Goal: Task Accomplishment & Management: Complete application form

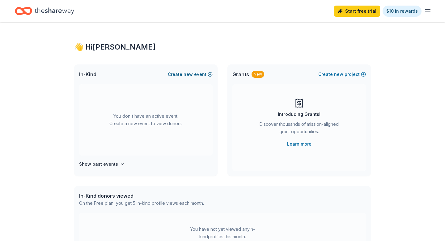
click at [200, 72] on button "Create new event" at bounding box center [190, 73] width 45 height 7
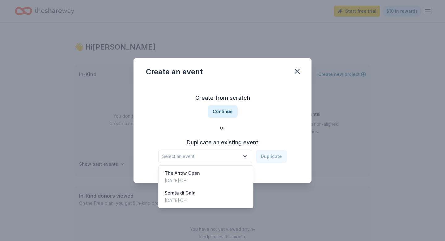
click at [222, 155] on span "Select an event" at bounding box center [200, 155] width 77 height 7
click at [191, 191] on div "Serata di Gala" at bounding box center [180, 192] width 31 height 7
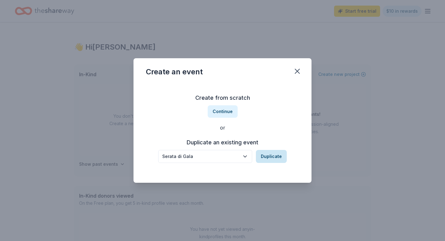
click at [266, 158] on button "Duplicate" at bounding box center [271, 156] width 31 height 13
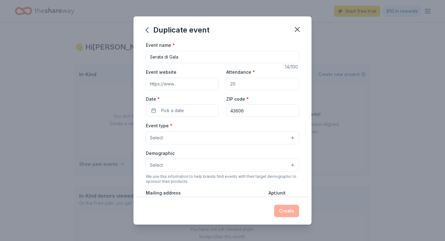
click at [210, 133] on button "Select" at bounding box center [222, 137] width 153 height 13
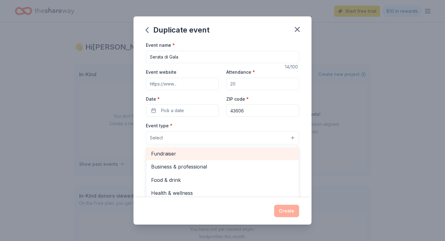
click at [182, 150] on span "Fundraiser" at bounding box center [222, 153] width 143 height 8
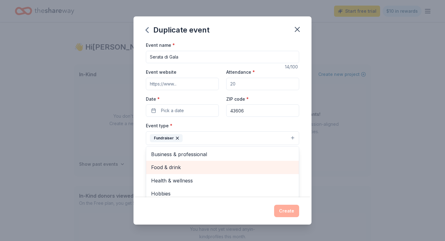
click at [188, 167] on span "Food & drink" at bounding box center [222, 167] width 143 height 8
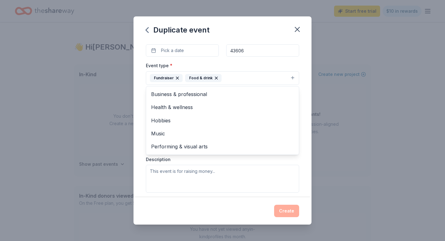
scroll to position [61, 0]
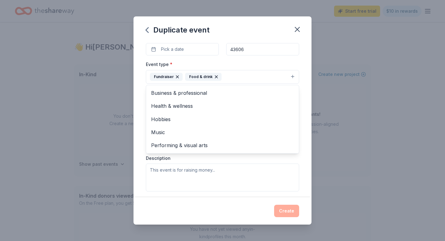
click at [165, 167] on div "Event type * Fundraiser Food & drink Business & professional Health & wellness …" at bounding box center [222, 125] width 153 height 131
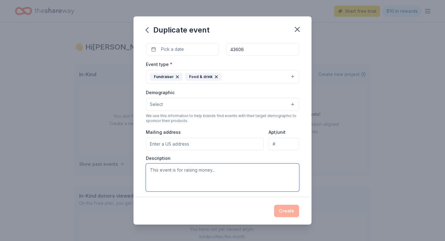
click at [165, 167] on textarea at bounding box center [222, 177] width 153 height 28
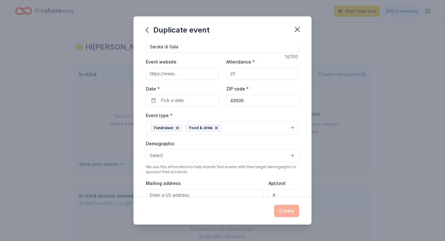
scroll to position [10, 0]
click at [187, 103] on button "Pick a date" at bounding box center [182, 100] width 73 height 12
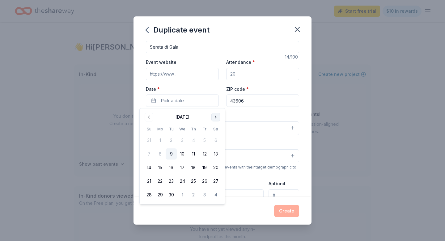
click at [215, 116] on button "Go to next month" at bounding box center [215, 117] width 9 height 9
click at [213, 141] on button "1" at bounding box center [215, 139] width 11 height 11
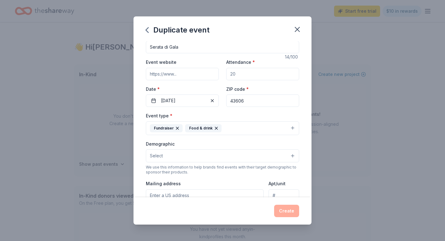
click at [247, 100] on input "43606" at bounding box center [262, 100] width 73 height 12
drag, startPoint x: 251, startPoint y: 72, endPoint x: 219, endPoint y: 72, distance: 31.8
click at [219, 72] on div "Event website Attendance * Date * 11/01/2025 ZIP code * 43606" at bounding box center [222, 82] width 153 height 49
type input "200"
click at [184, 75] on input "Event website" at bounding box center [182, 74] width 73 height 12
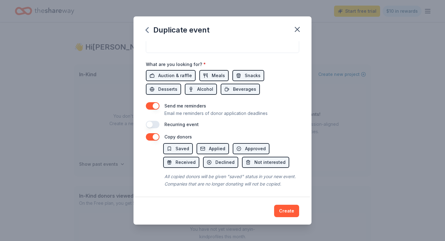
scroll to position [201, 0]
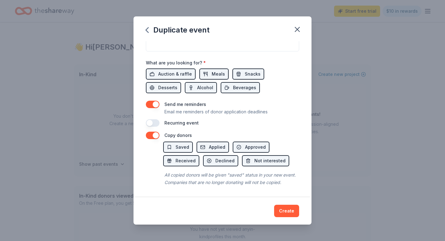
click at [156, 137] on button "button" at bounding box center [153, 134] width 14 height 7
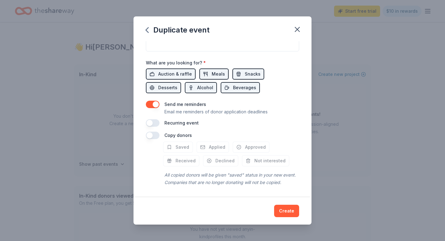
click at [152, 137] on button "button" at bounding box center [153, 134] width 14 height 7
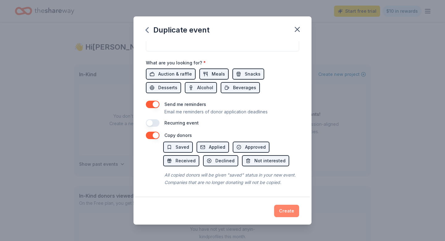
click at [285, 211] on button "Create" at bounding box center [286, 210] width 25 height 12
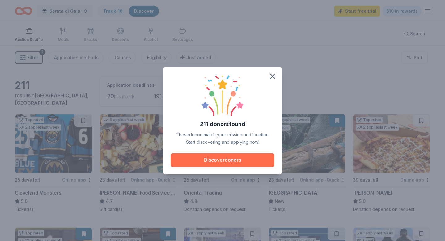
click at [244, 160] on button "Discover donors" at bounding box center [223, 160] width 104 height 14
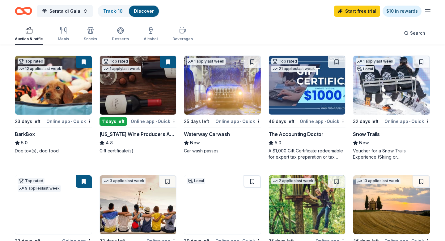
scroll to position [172, 0]
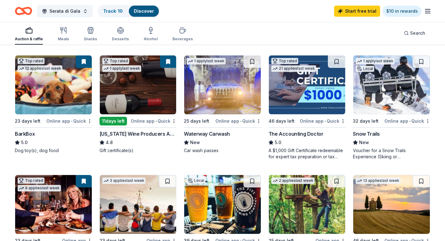
click at [28, 132] on div "BarkBox" at bounding box center [25, 133] width 20 height 7
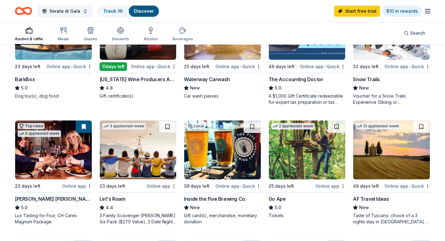
scroll to position [227, 0]
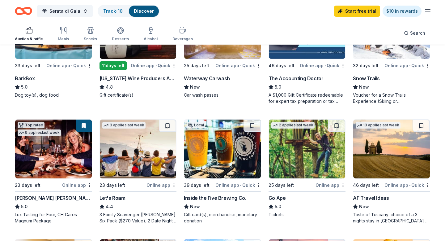
click at [150, 174] on img at bounding box center [138, 148] width 77 height 59
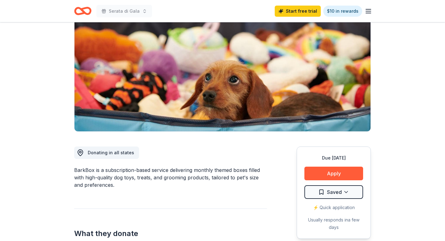
scroll to position [26, 0]
